Goal: Communication & Community: Answer question/provide support

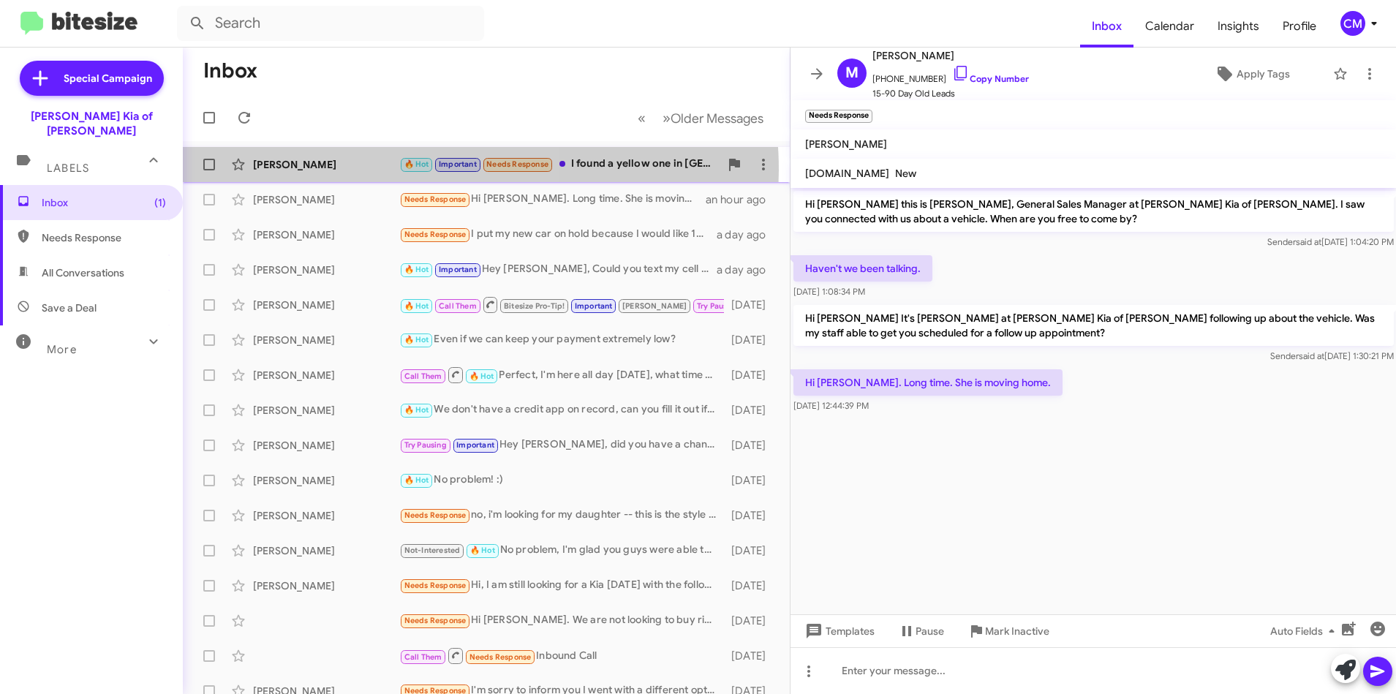
click at [390, 170] on div "[PERSON_NAME]" at bounding box center [326, 164] width 146 height 15
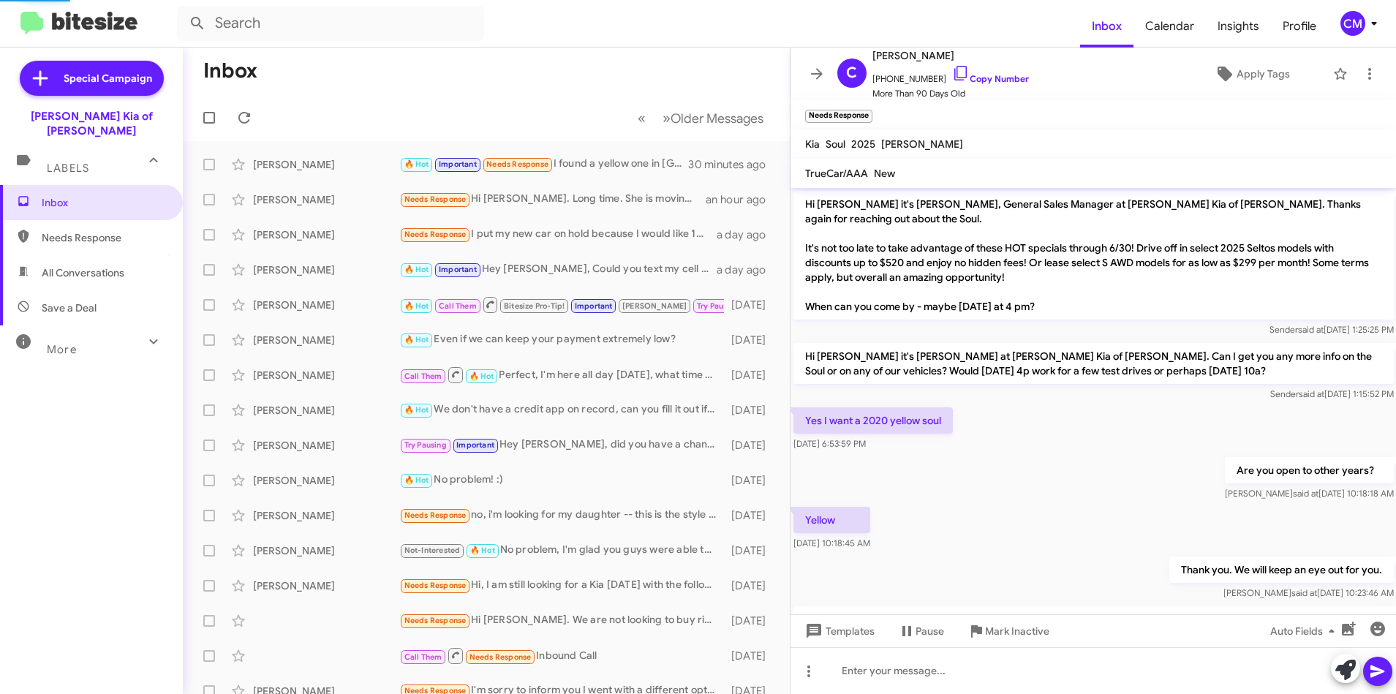
scroll to position [579, 0]
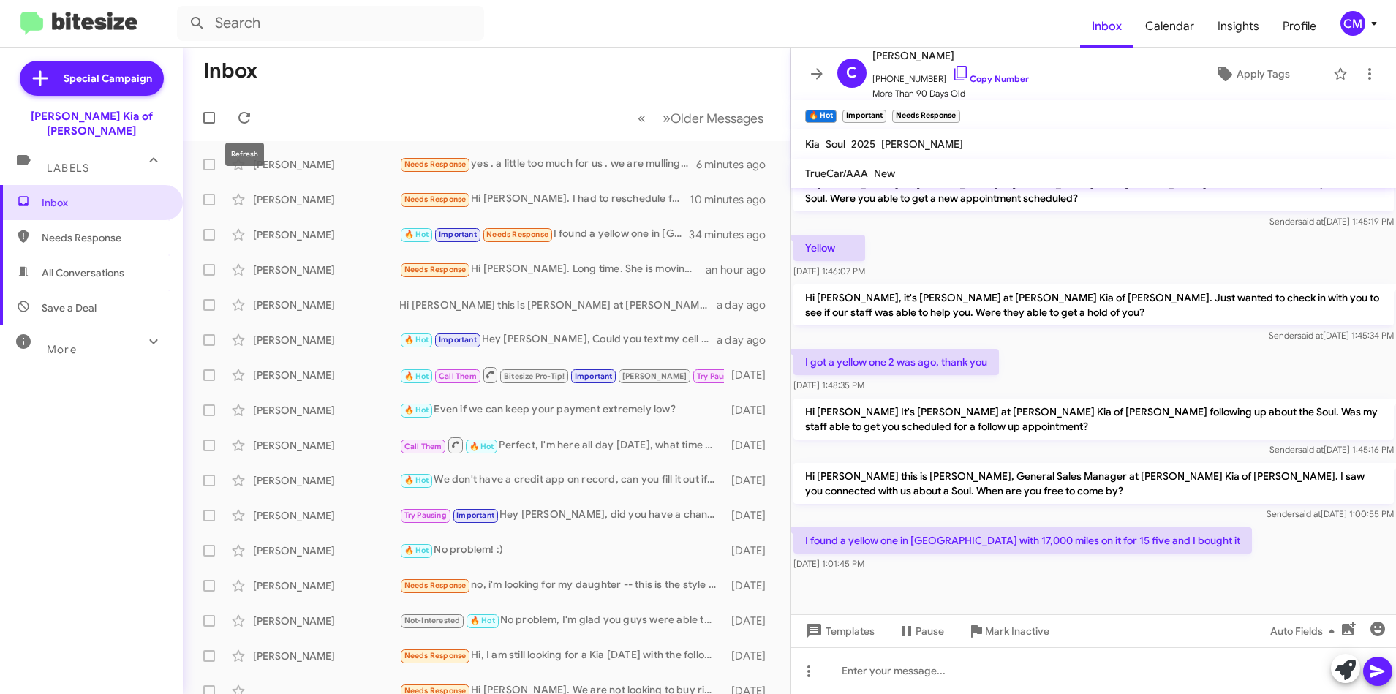
drag, startPoint x: 244, startPoint y: 107, endPoint x: 404, endPoint y: 64, distance: 165.7
click at [244, 107] on button at bounding box center [244, 117] width 29 height 29
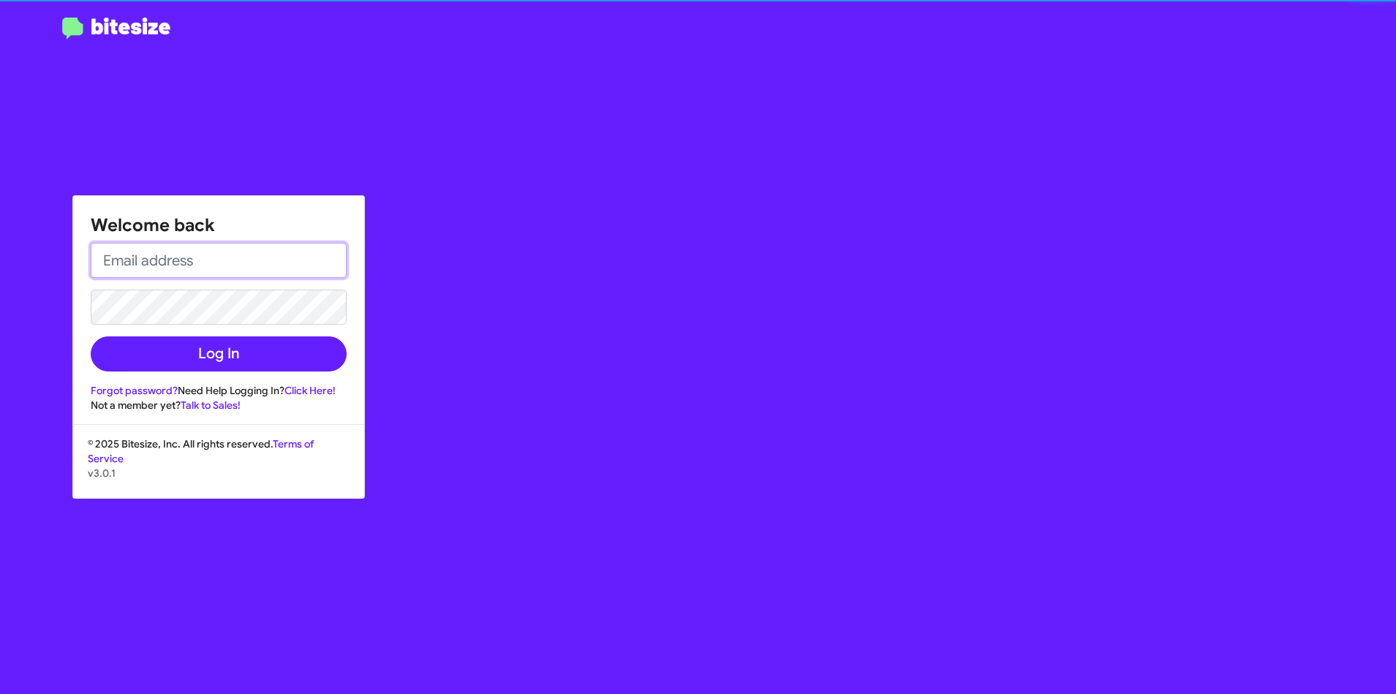
type input "[EMAIL_ADDRESS][DOMAIN_NAME]"
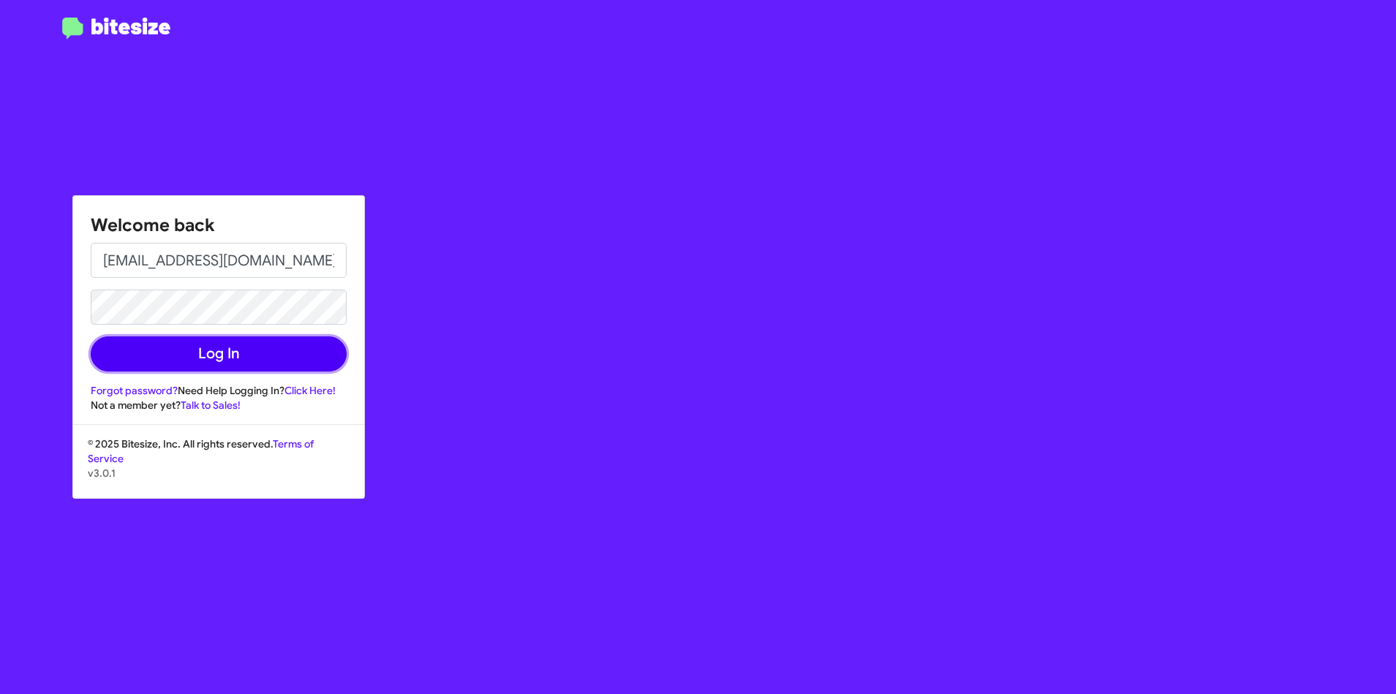
click at [208, 355] on button "Log In" at bounding box center [219, 353] width 256 height 35
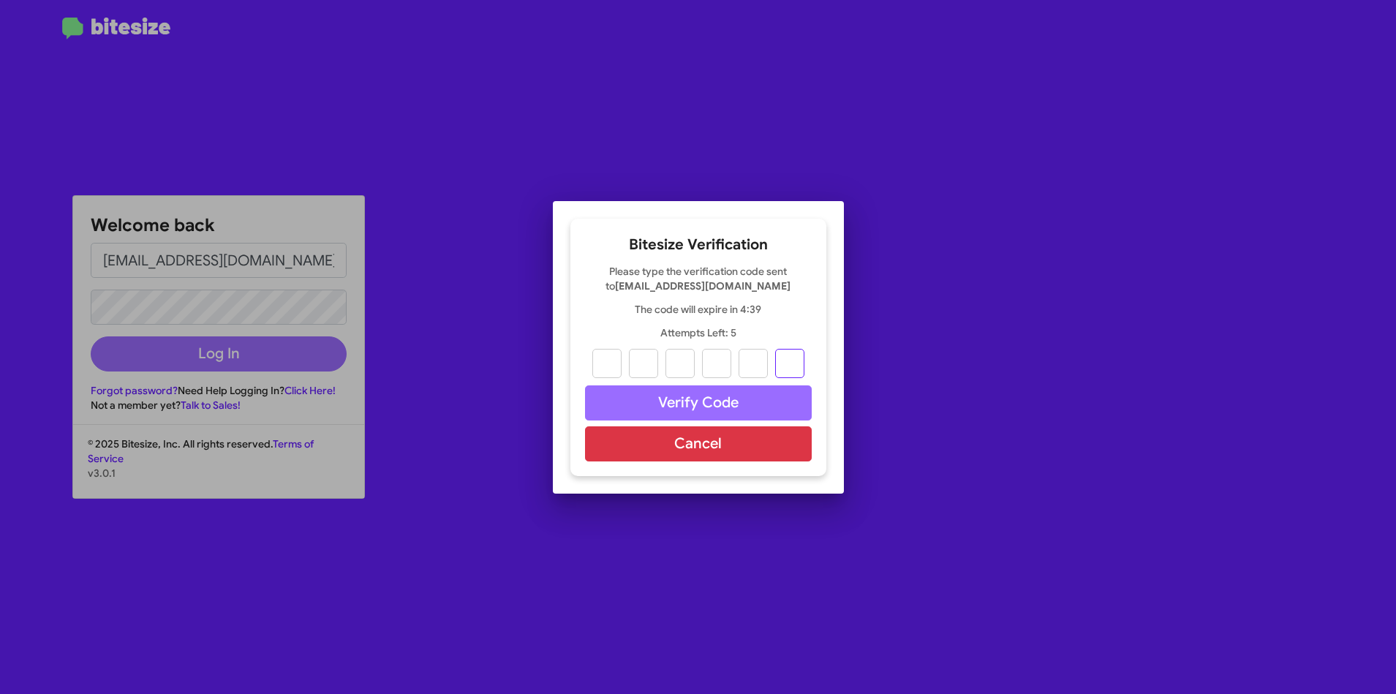
paste input "2"
type input "9"
type input "8"
type input "2"
type input "1"
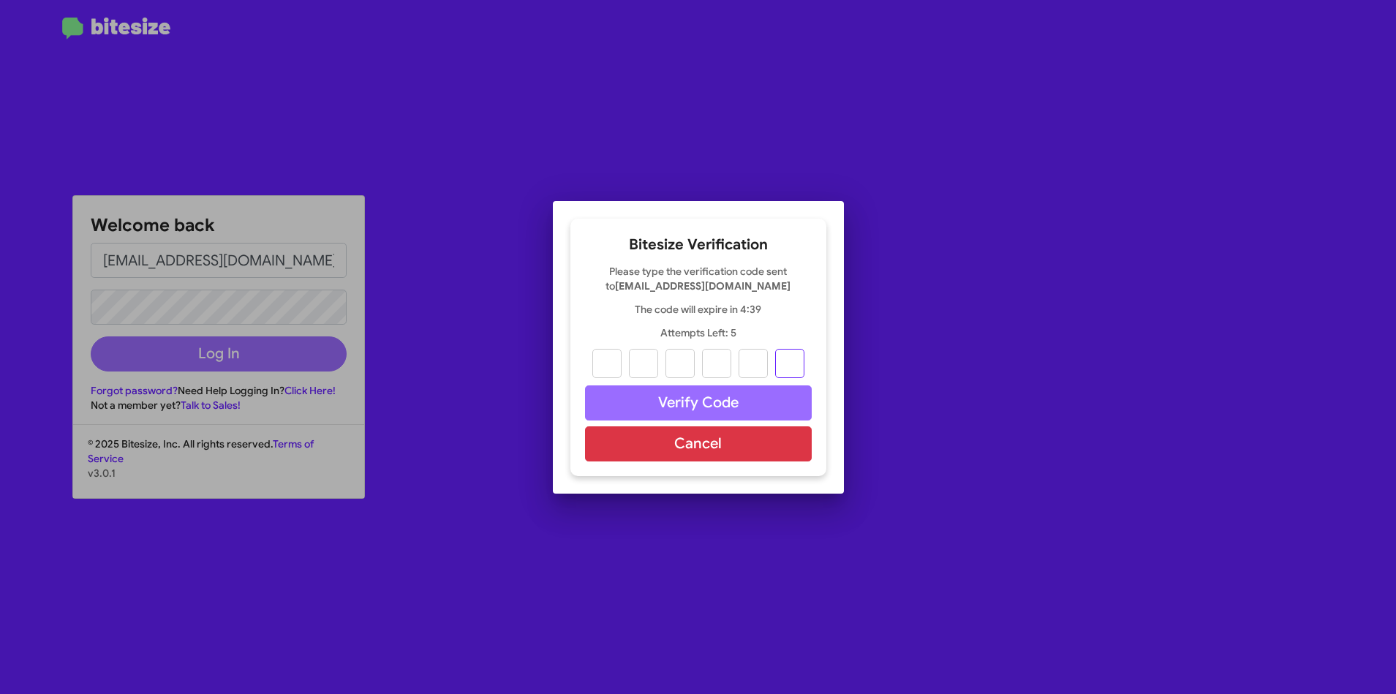
type input "4"
type input "2"
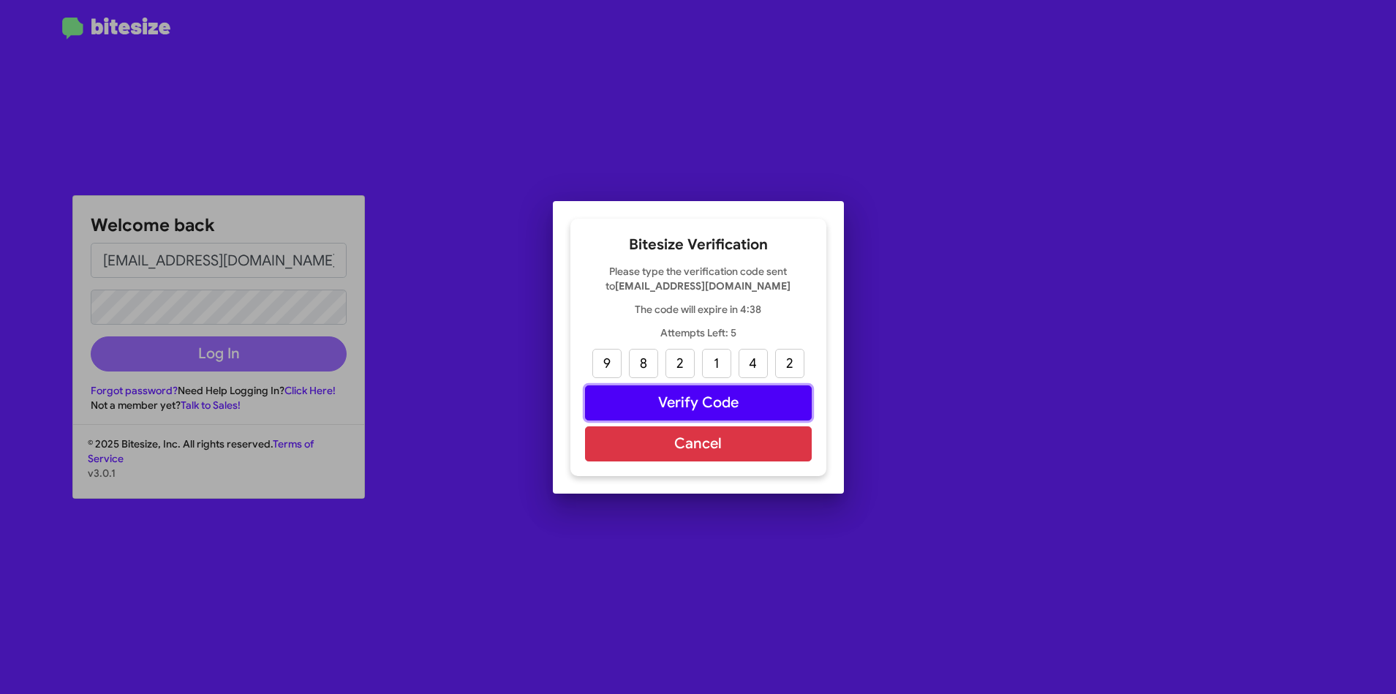
click at [712, 399] on button "Verify Code" at bounding box center [698, 402] width 227 height 35
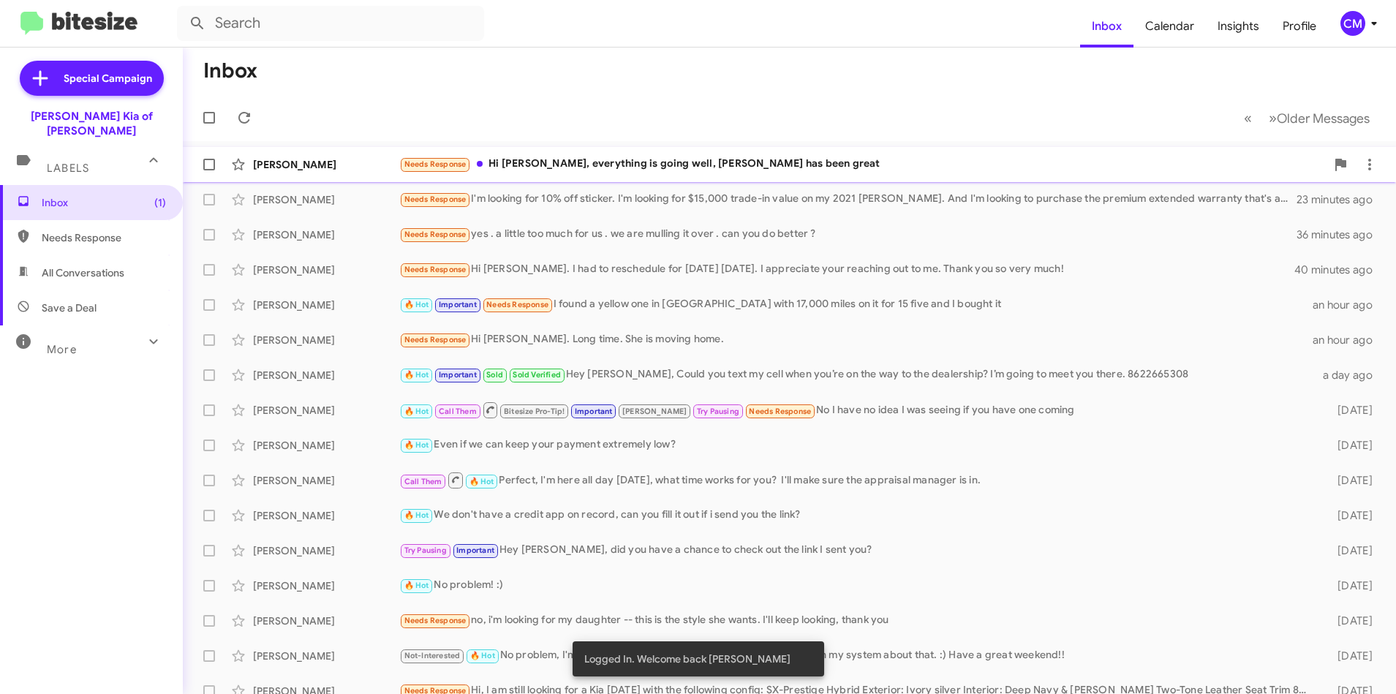
click at [549, 156] on div "Needs Response Hi [PERSON_NAME], everything is going well, [PERSON_NAME] has be…" at bounding box center [862, 164] width 927 height 17
